Goal: Task Accomplishment & Management: Manage account settings

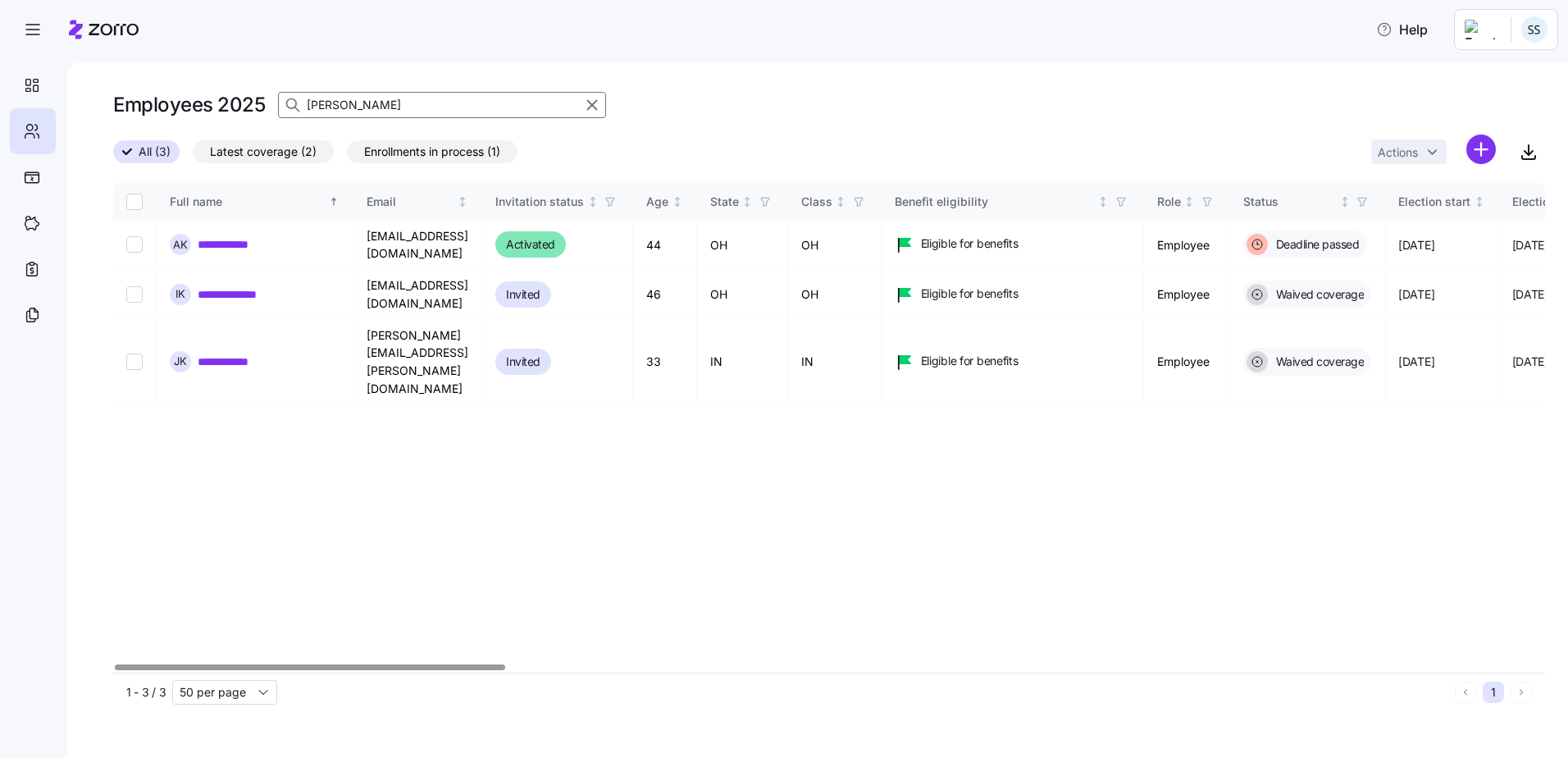
click at [0, 73] on html "**********" at bounding box center [784, 374] width 1568 height 748
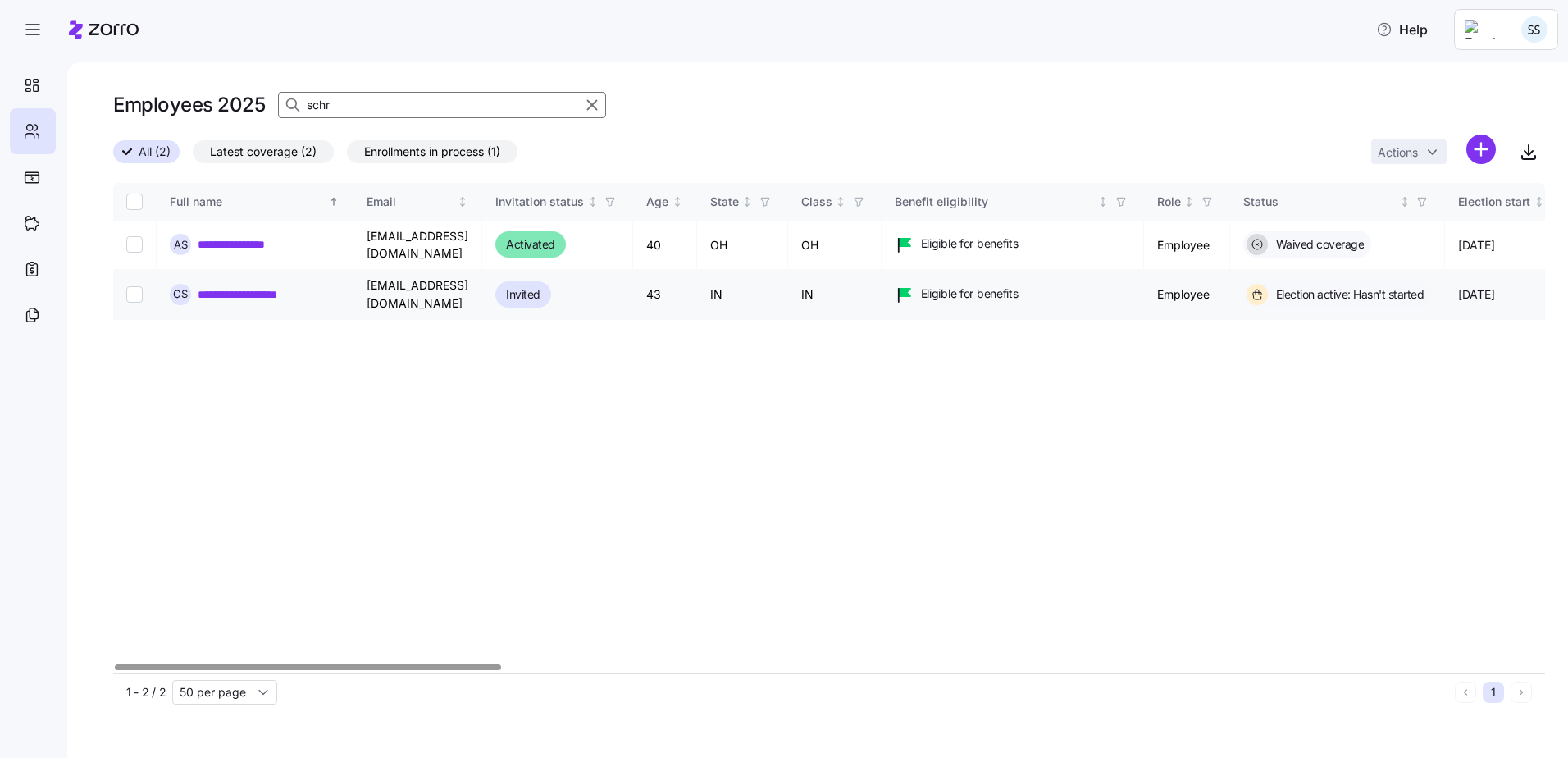
type input "schr"
click at [245, 286] on link "**********" at bounding box center [249, 294] width 104 height 16
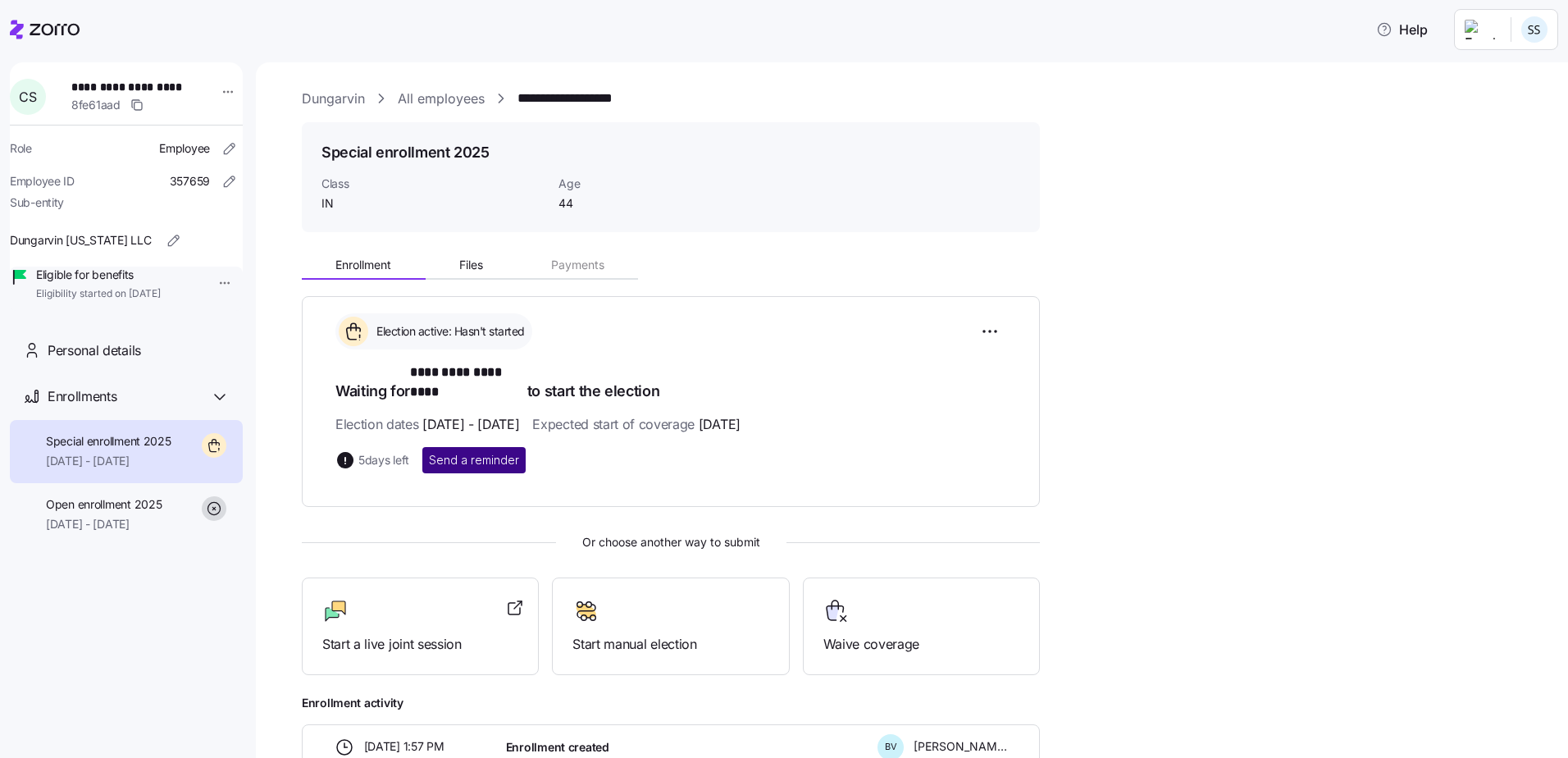
click at [485, 447] on button "Send a reminder" at bounding box center [474, 460] width 104 height 27
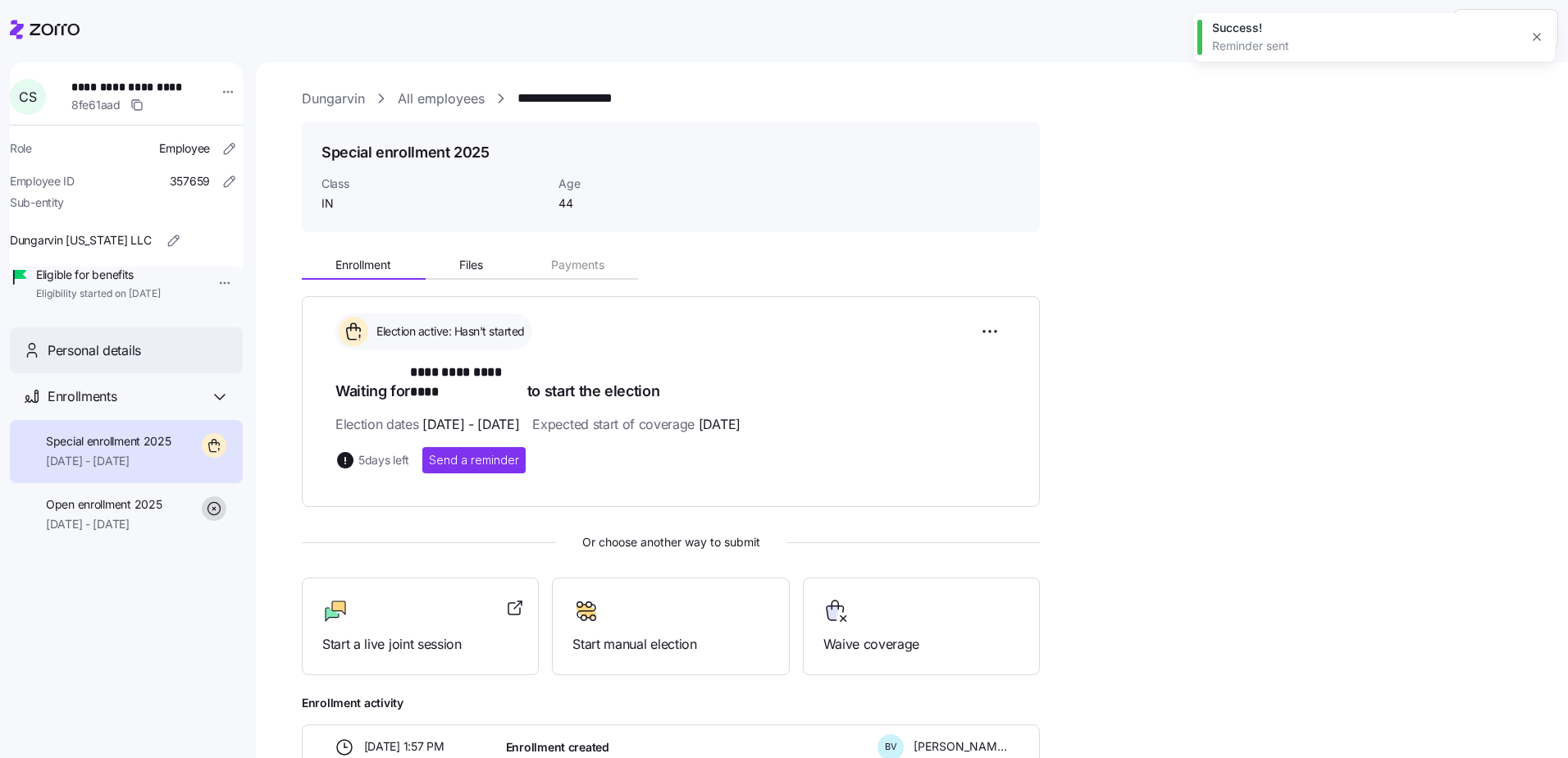
click at [119, 361] on span "Personal details" at bounding box center [93, 351] width 93 height 21
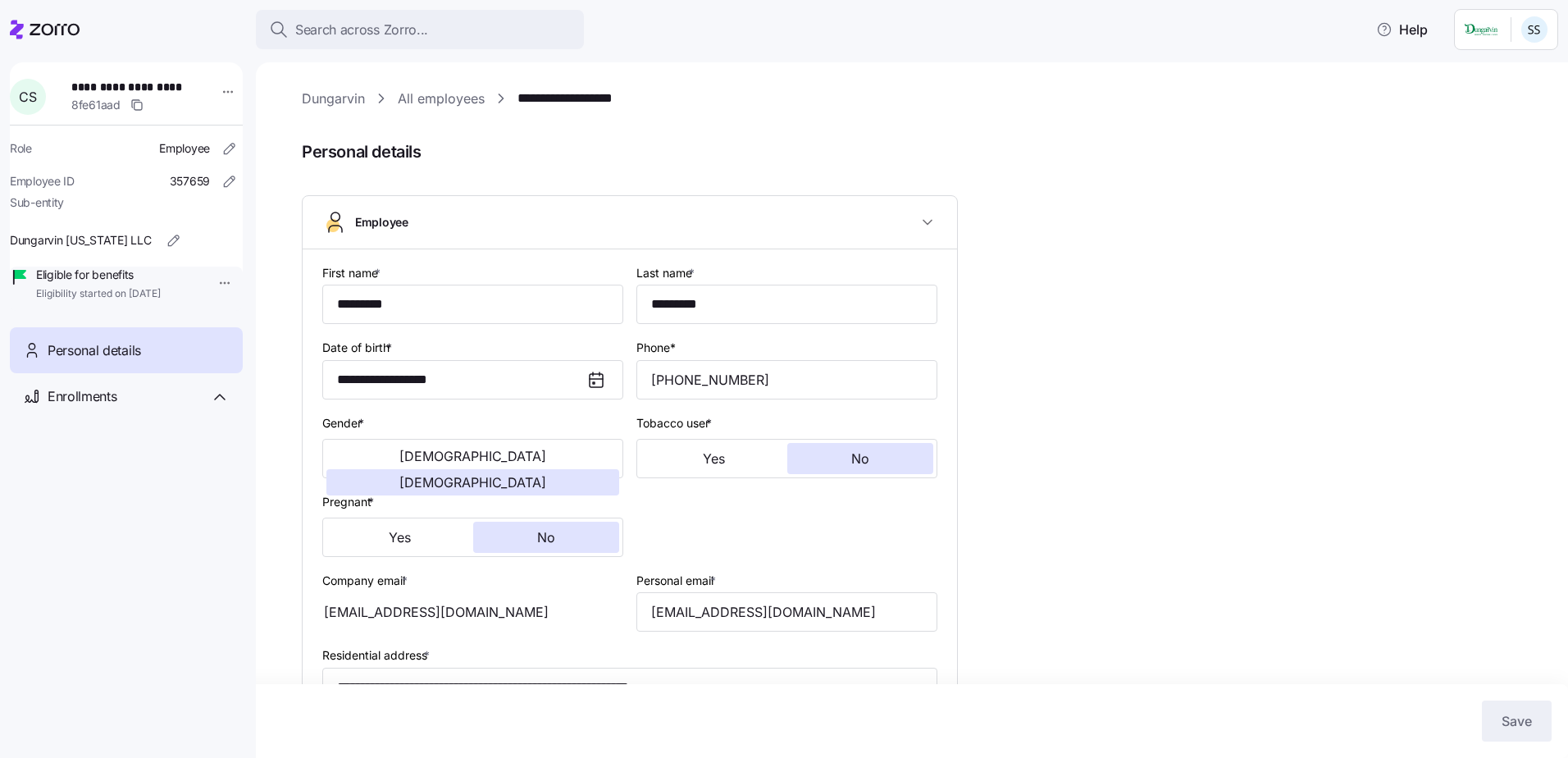
type input "IN"
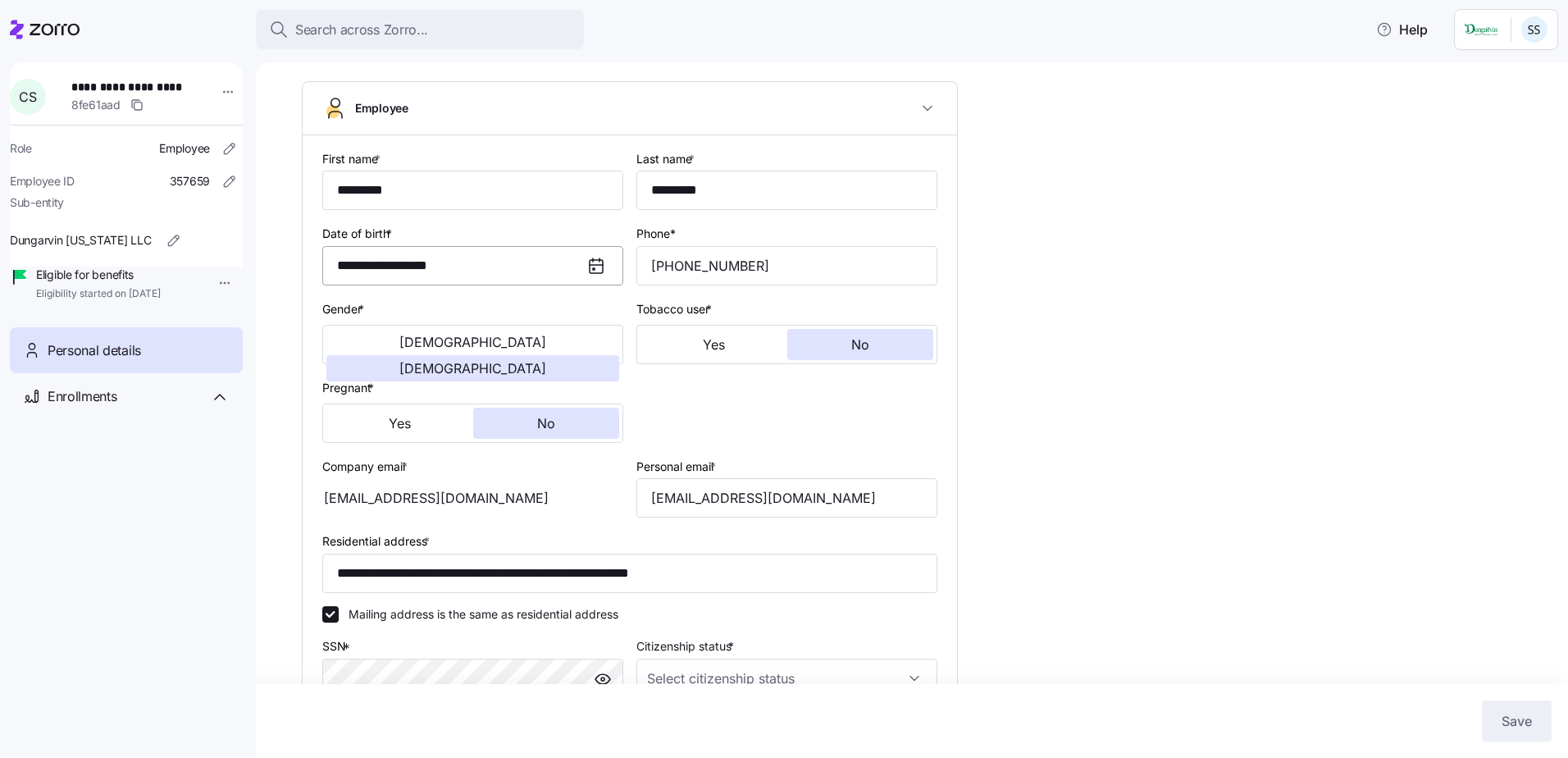
scroll to position [164, 0]
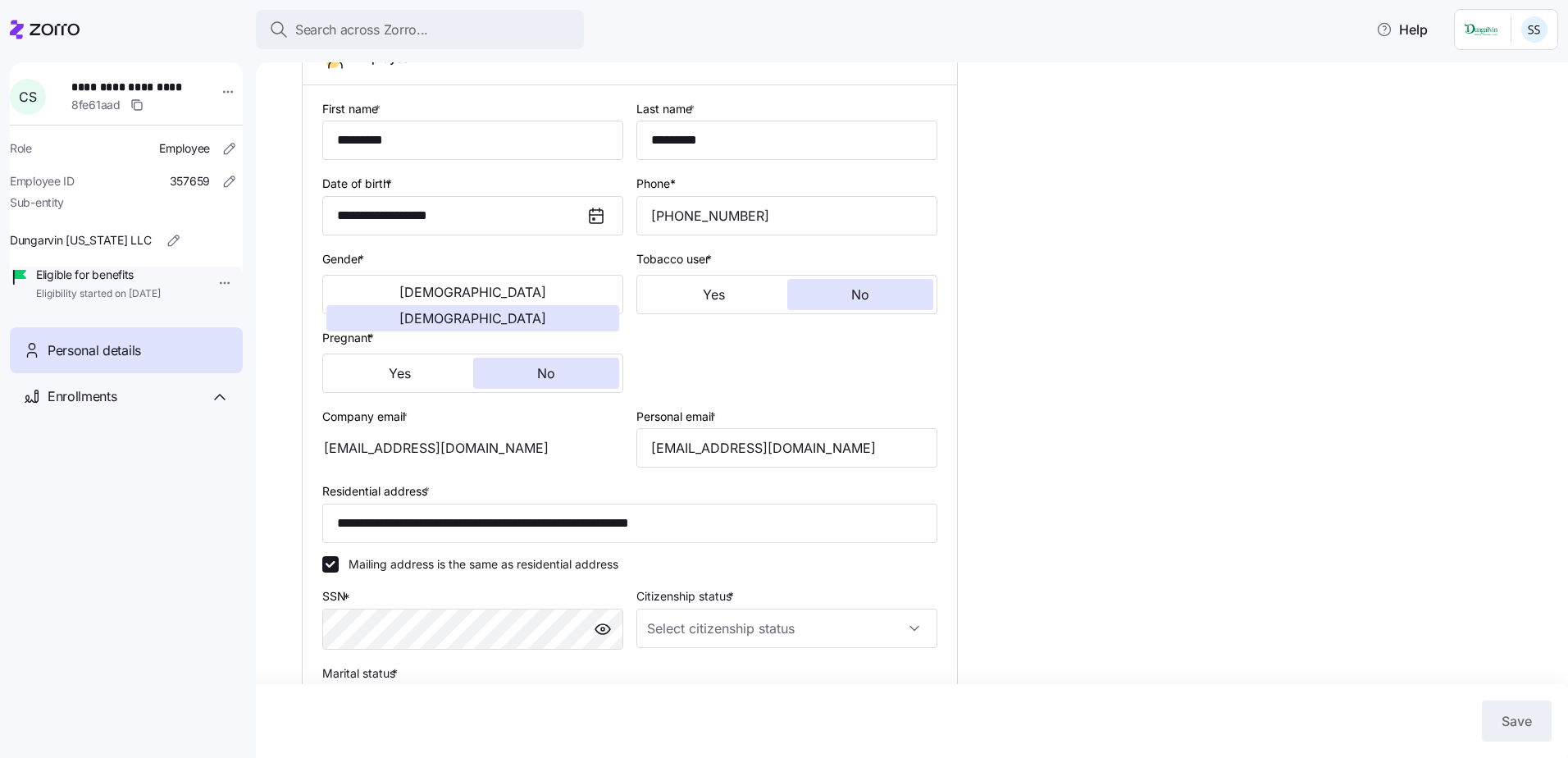
click at [444, 445] on div "[EMAIL_ADDRESS][DOMAIN_NAME]" at bounding box center [472, 448] width 301 height 39
click at [780, 451] on input "[EMAIL_ADDRESS][DOMAIN_NAME]" at bounding box center [786, 448] width 301 height 39
click at [712, 457] on input "[EMAIL_ADDRESS][DOMAIN_NAME]" at bounding box center [786, 448] width 301 height 39
click at [712, 456] on input "[EMAIL_ADDRESS][DOMAIN_NAME]" at bounding box center [786, 448] width 301 height 39
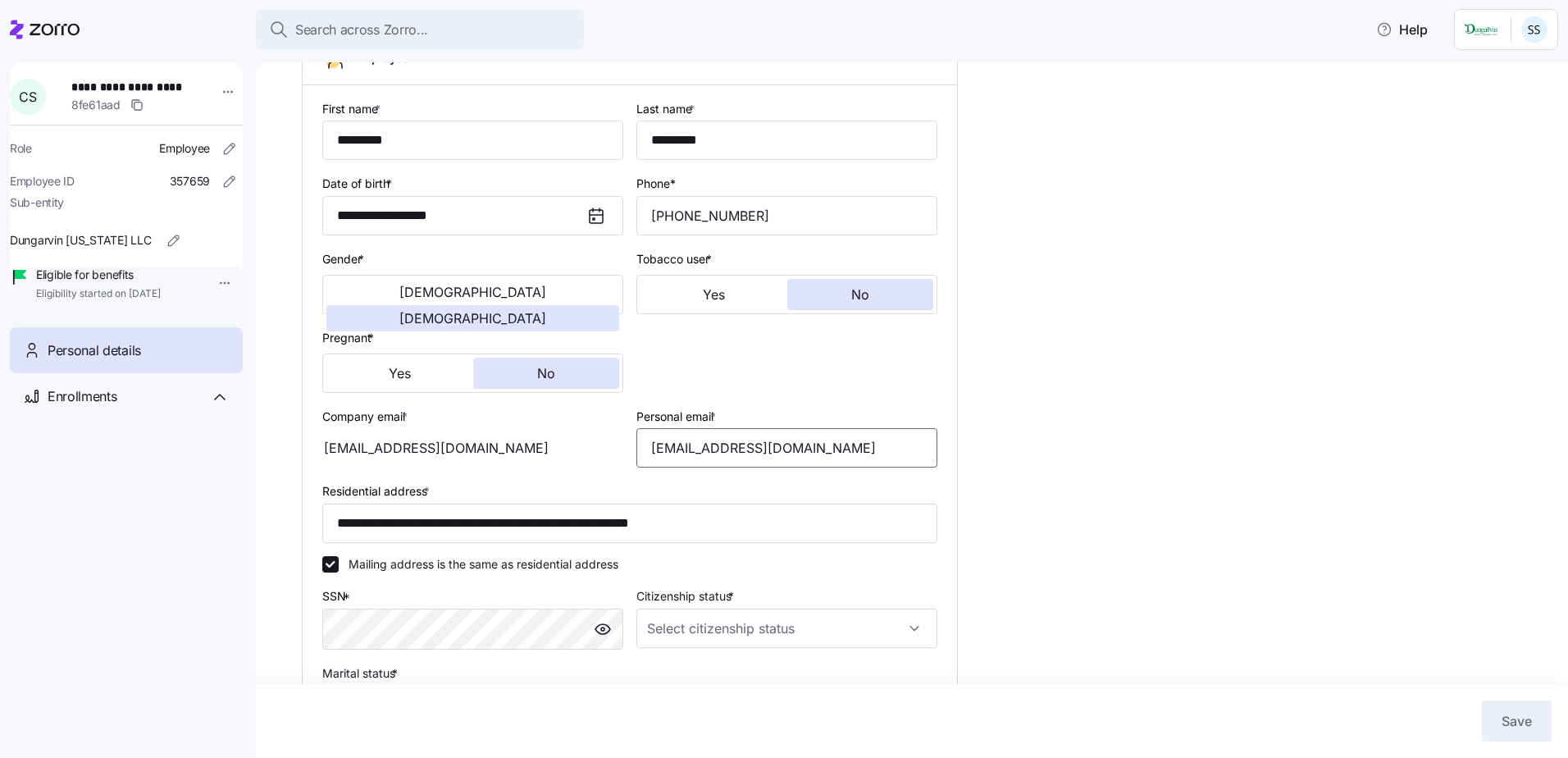
paste input ""[PERSON_NAME]" <[EMAIL_ADDRESS][DOMAIN_NAME]>"
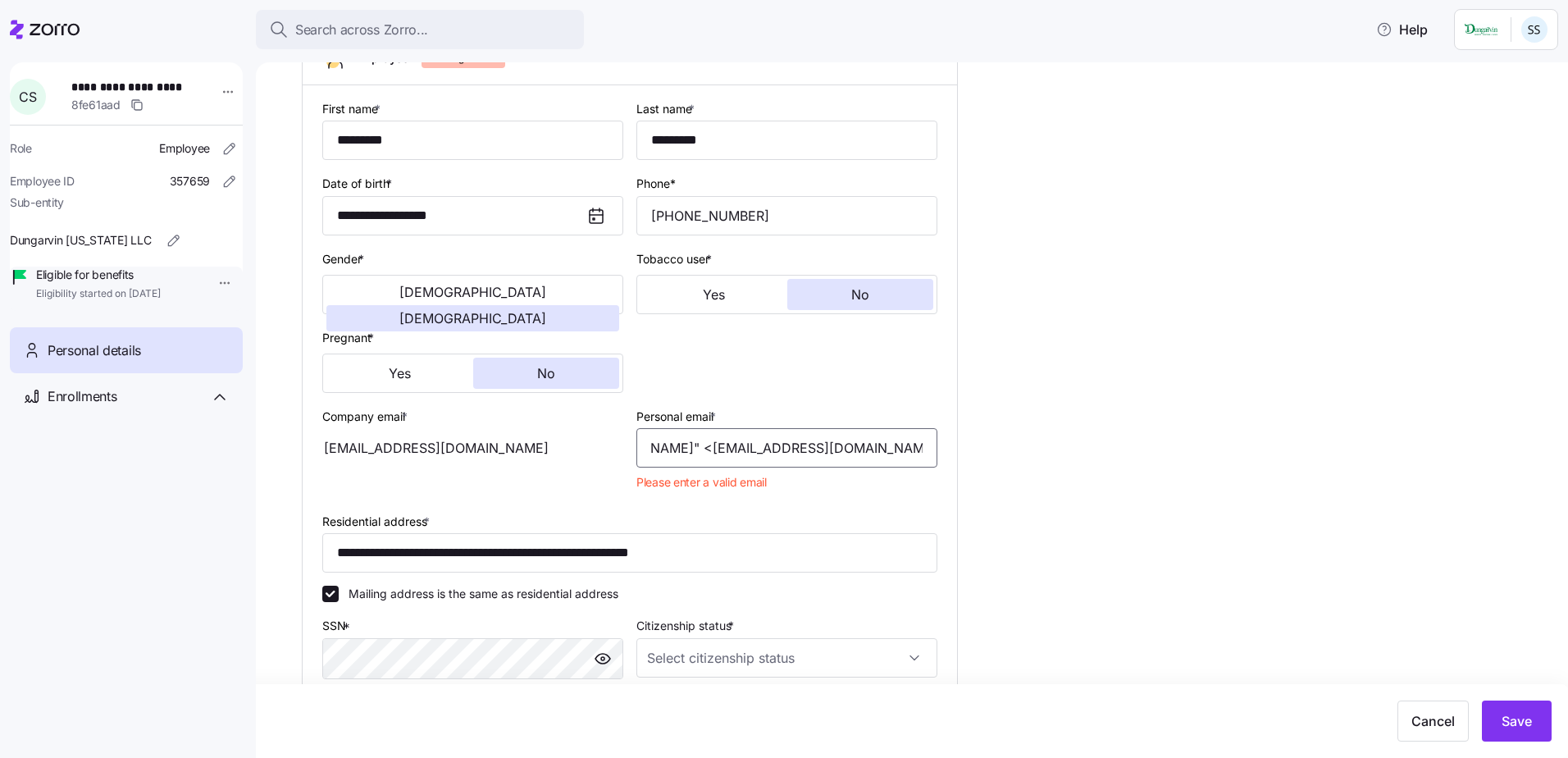
scroll to position [0, 0]
drag, startPoint x: 715, startPoint y: 452, endPoint x: 526, endPoint y: 431, distance: 190.2
click at [526, 431] on div "**********" at bounding box center [629, 526] width 628 height 869
click at [877, 453] on input "[EMAIL_ADDRESS][DOMAIN_NAME]>" at bounding box center [786, 448] width 301 height 39
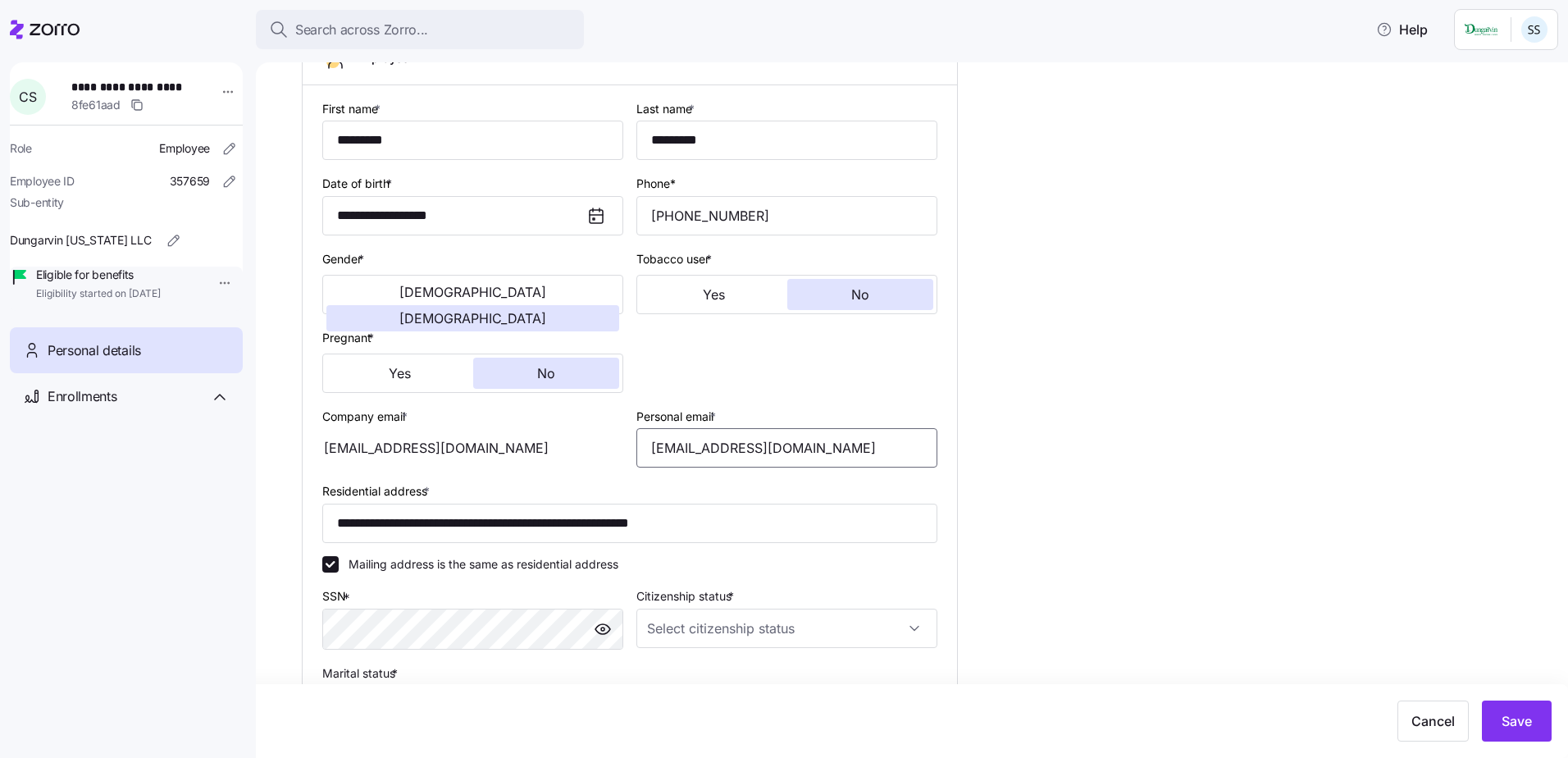
type input "[EMAIL_ADDRESS][DOMAIN_NAME]"
click at [1253, 561] on div "**********" at bounding box center [923, 517] width 1243 height 1186
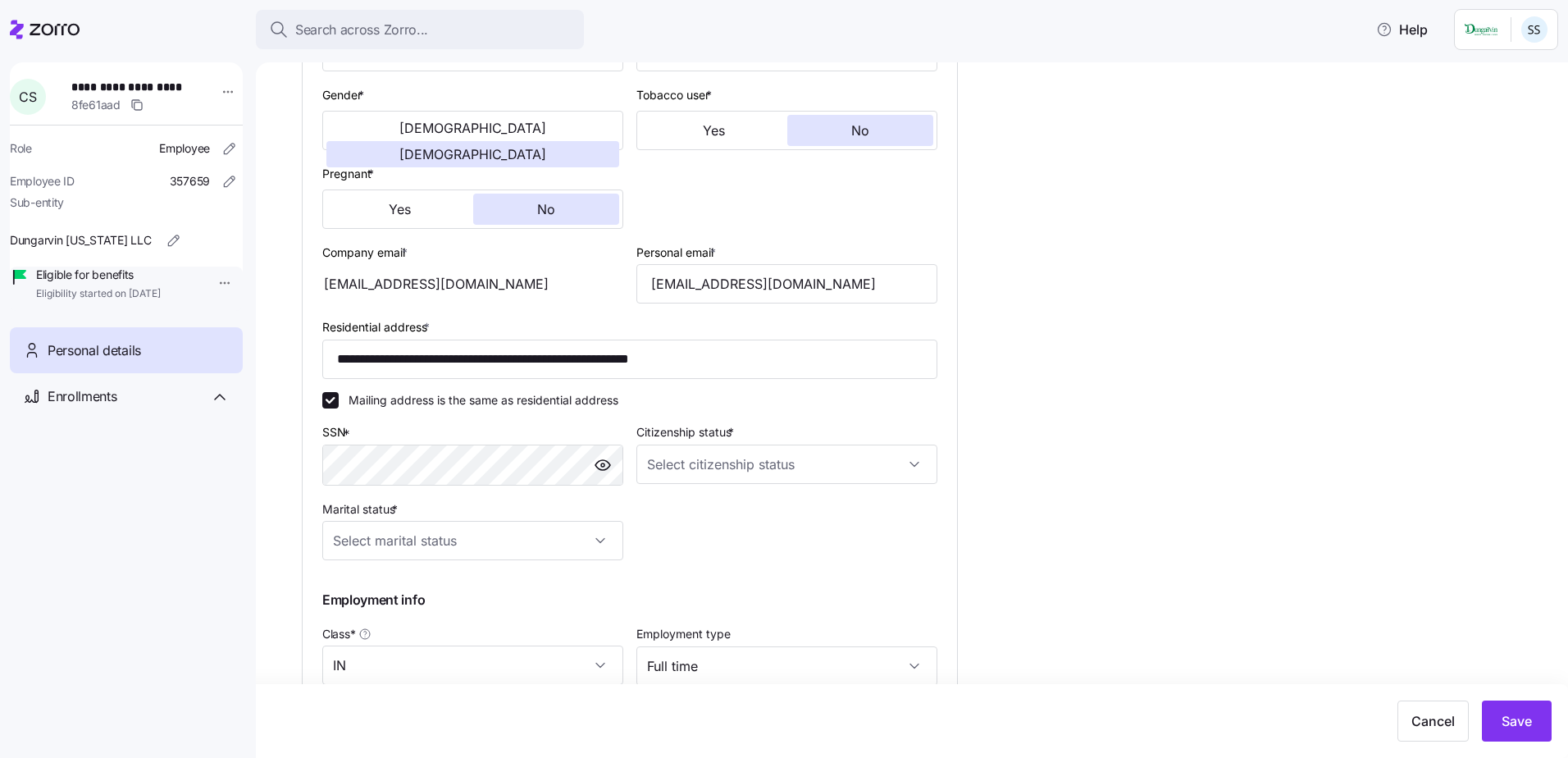
scroll to position [537, 0]
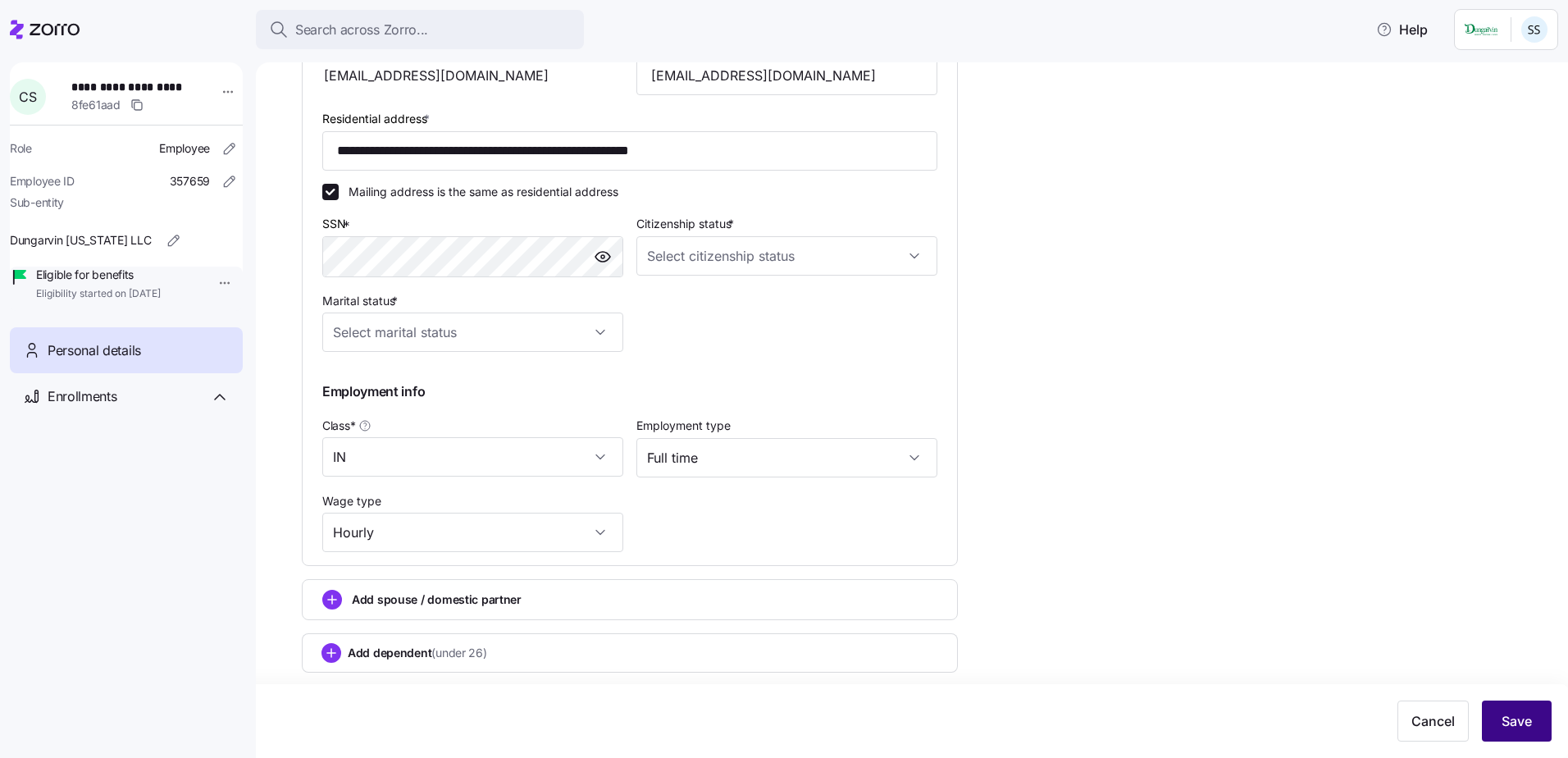
click at [1510, 721] on span "Save" at bounding box center [1516, 720] width 30 height 20
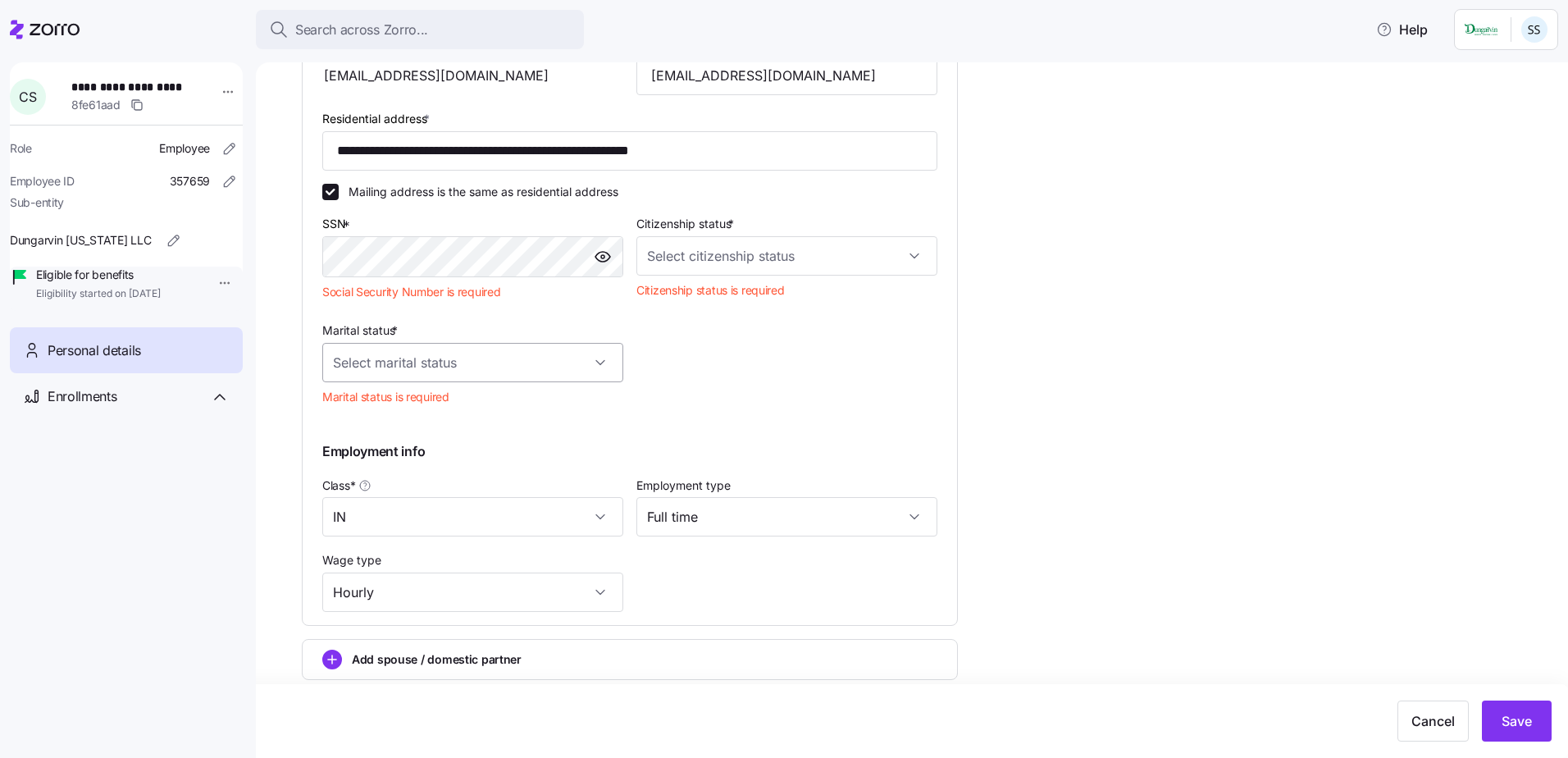
click at [484, 372] on input "Marital status *" at bounding box center [472, 363] width 301 height 39
click at [377, 405] on div "Single" at bounding box center [473, 412] width 288 height 34
type input "Single"
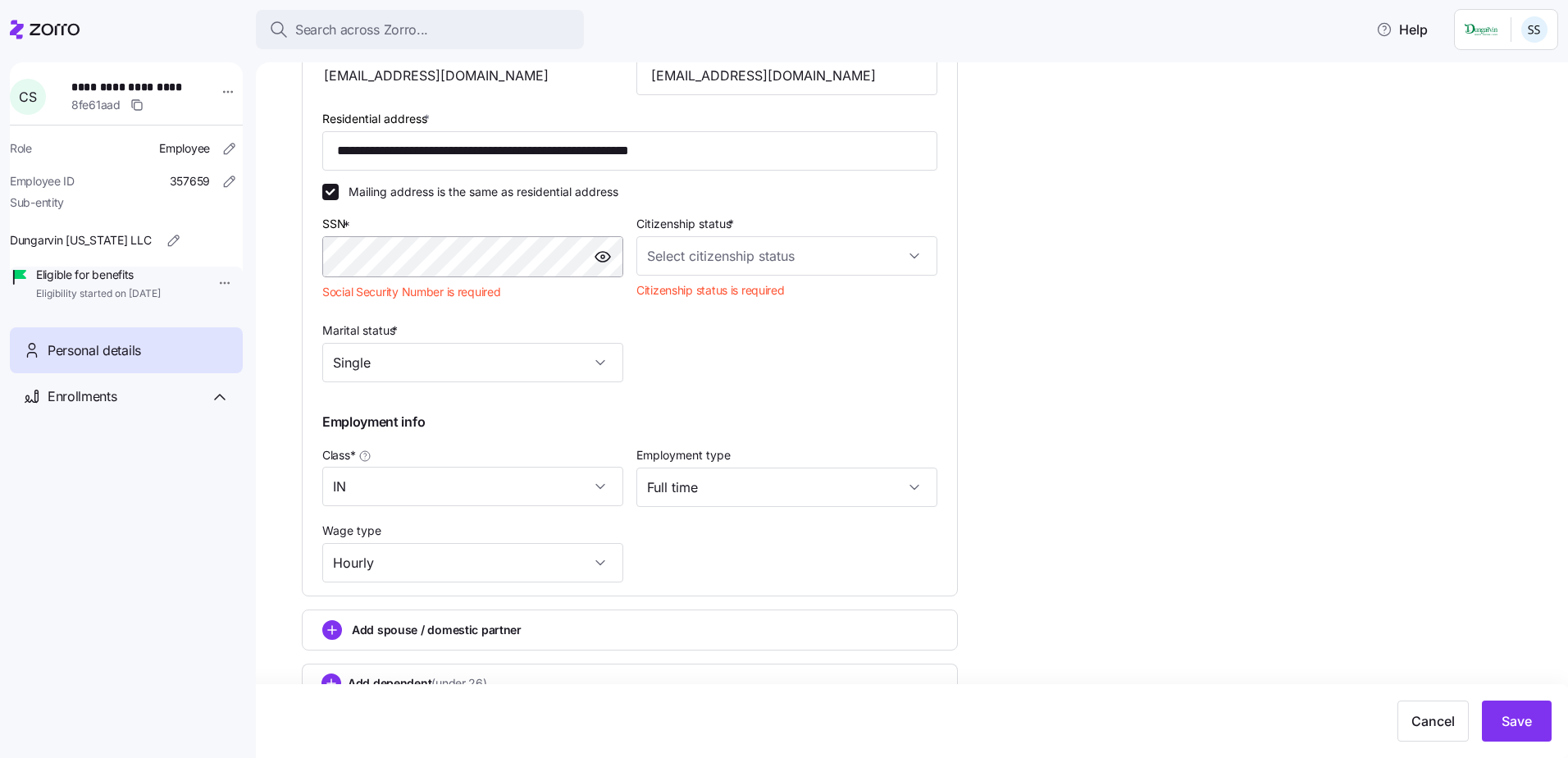
scroll to position [291, 0]
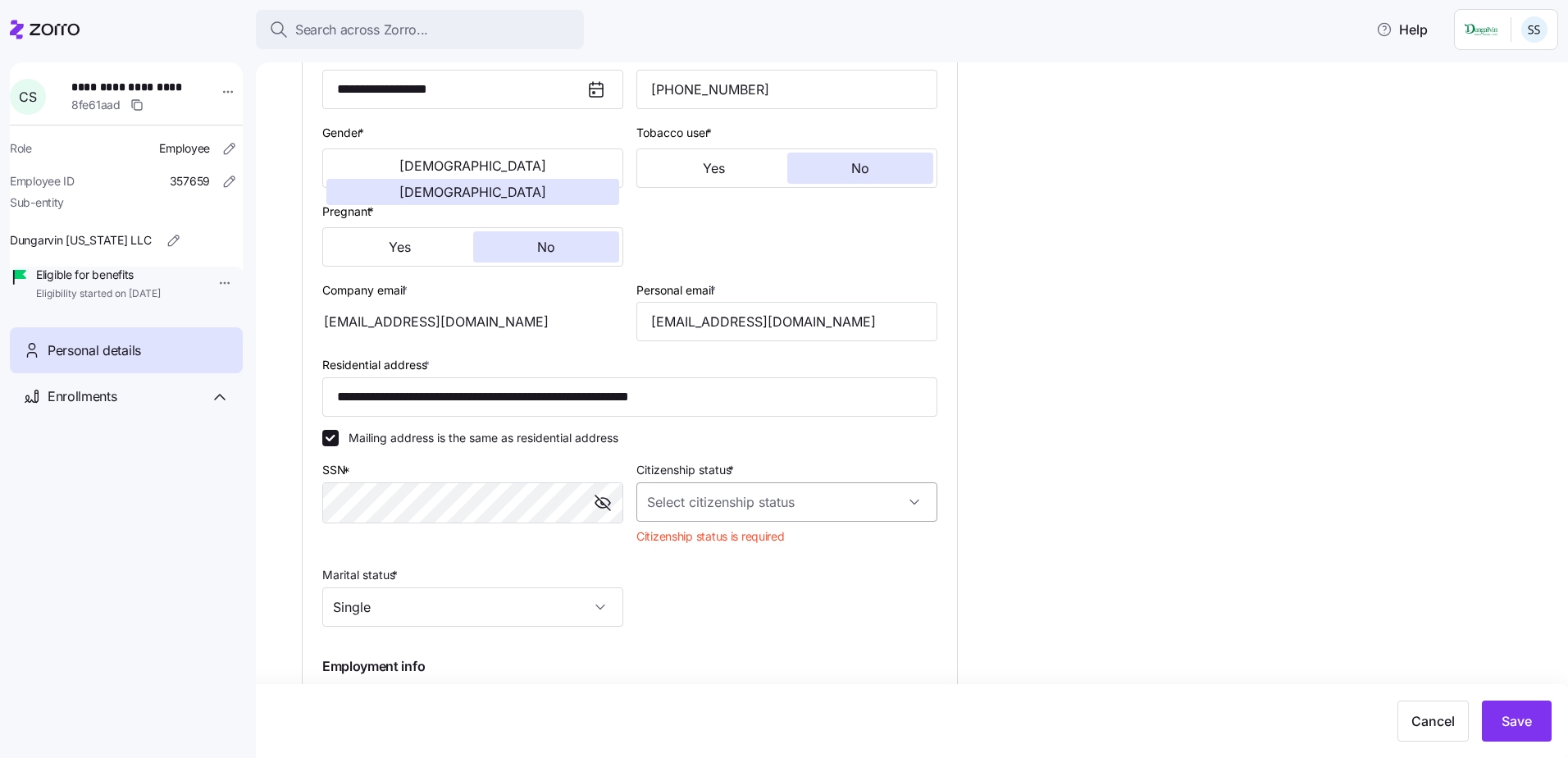
click at [820, 490] on input "Citizenship status *" at bounding box center [786, 502] width 301 height 39
click at [763, 555] on div "[DEMOGRAPHIC_DATA] citizen" at bounding box center [787, 552] width 288 height 34
type input "[DEMOGRAPHIC_DATA] citizen"
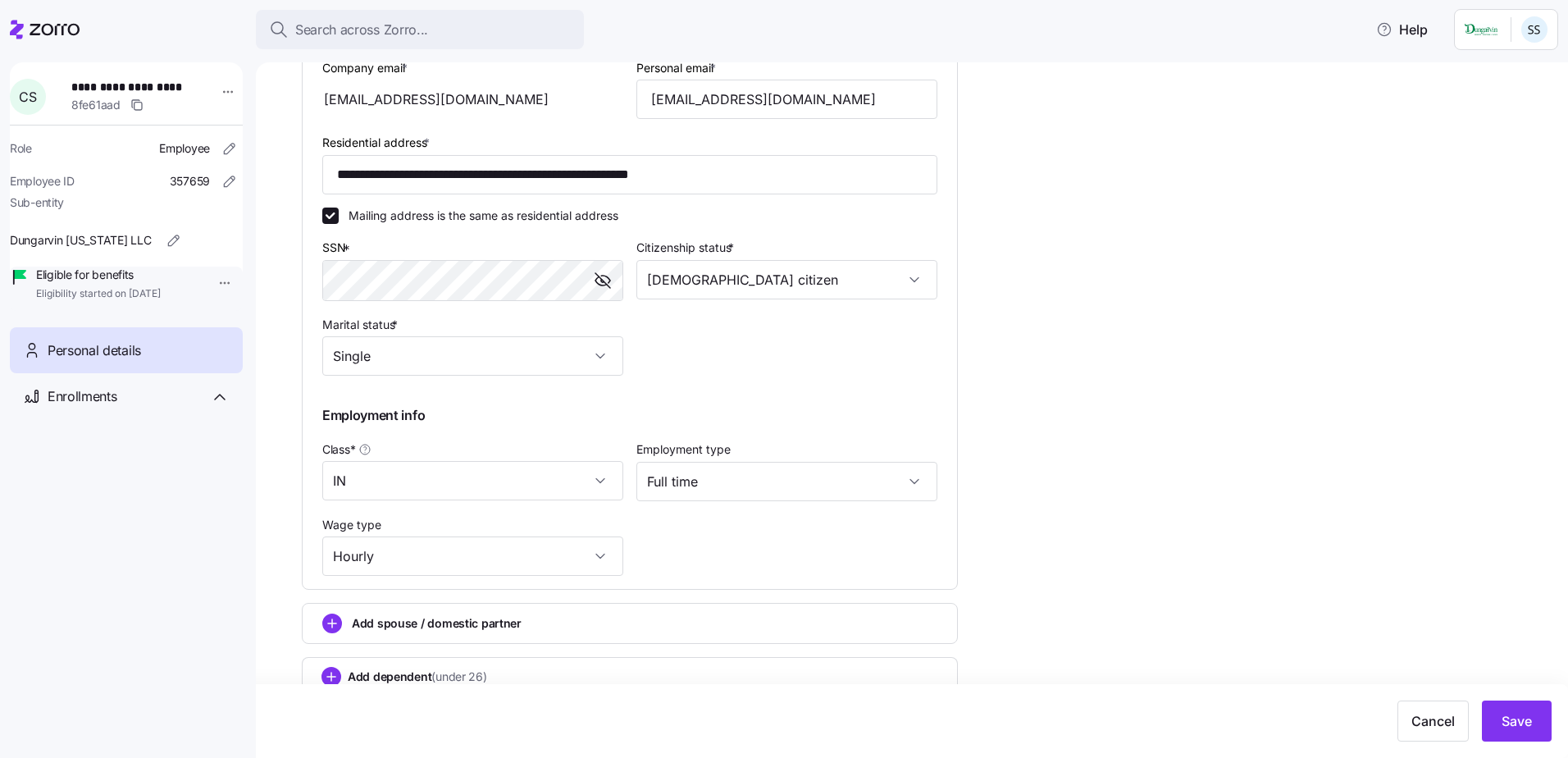
scroll to position [537, 0]
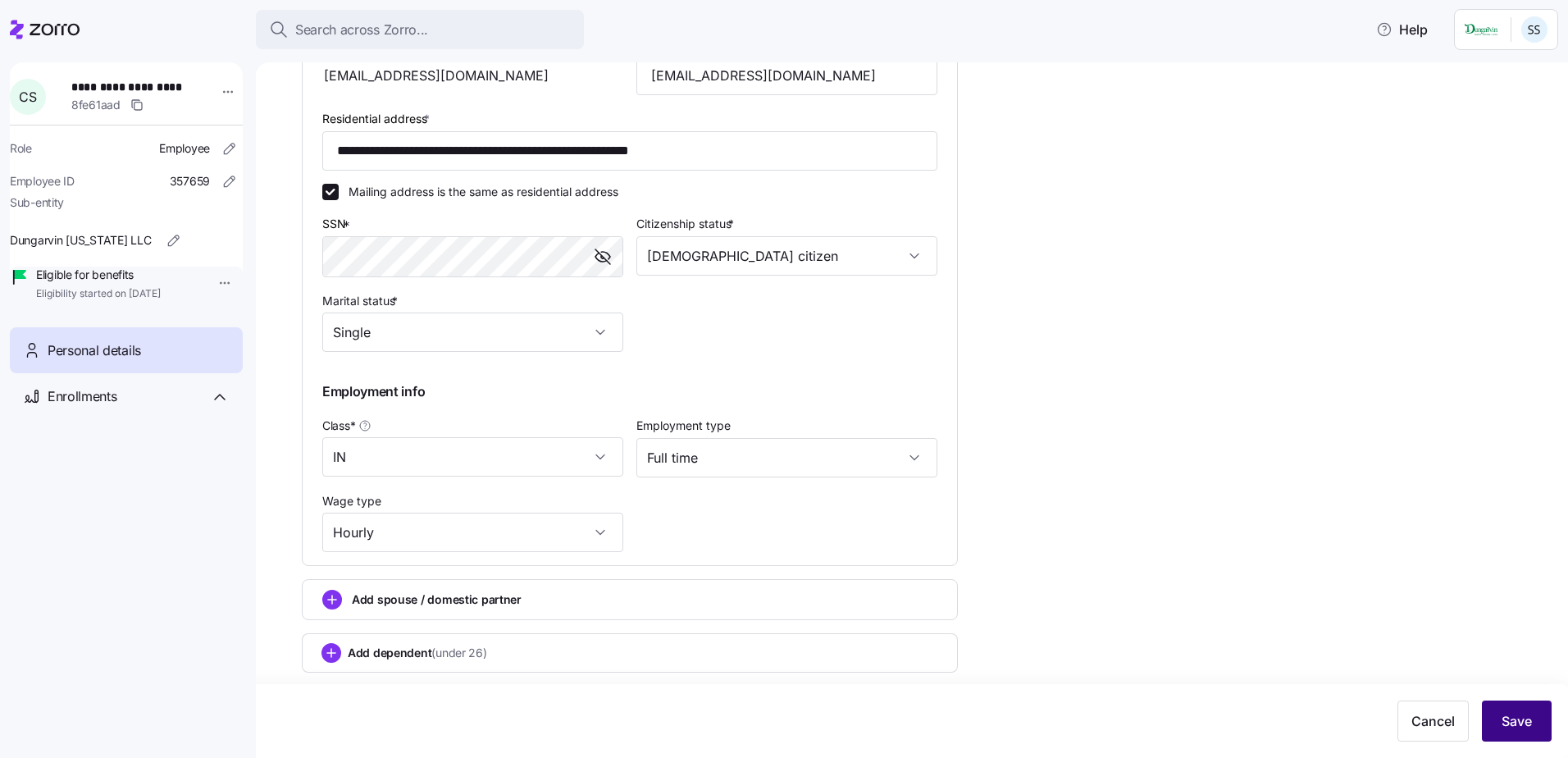
click at [1521, 725] on span "Save" at bounding box center [1516, 720] width 30 height 20
click at [123, 401] on div "Enrollments" at bounding box center [126, 396] width 233 height 47
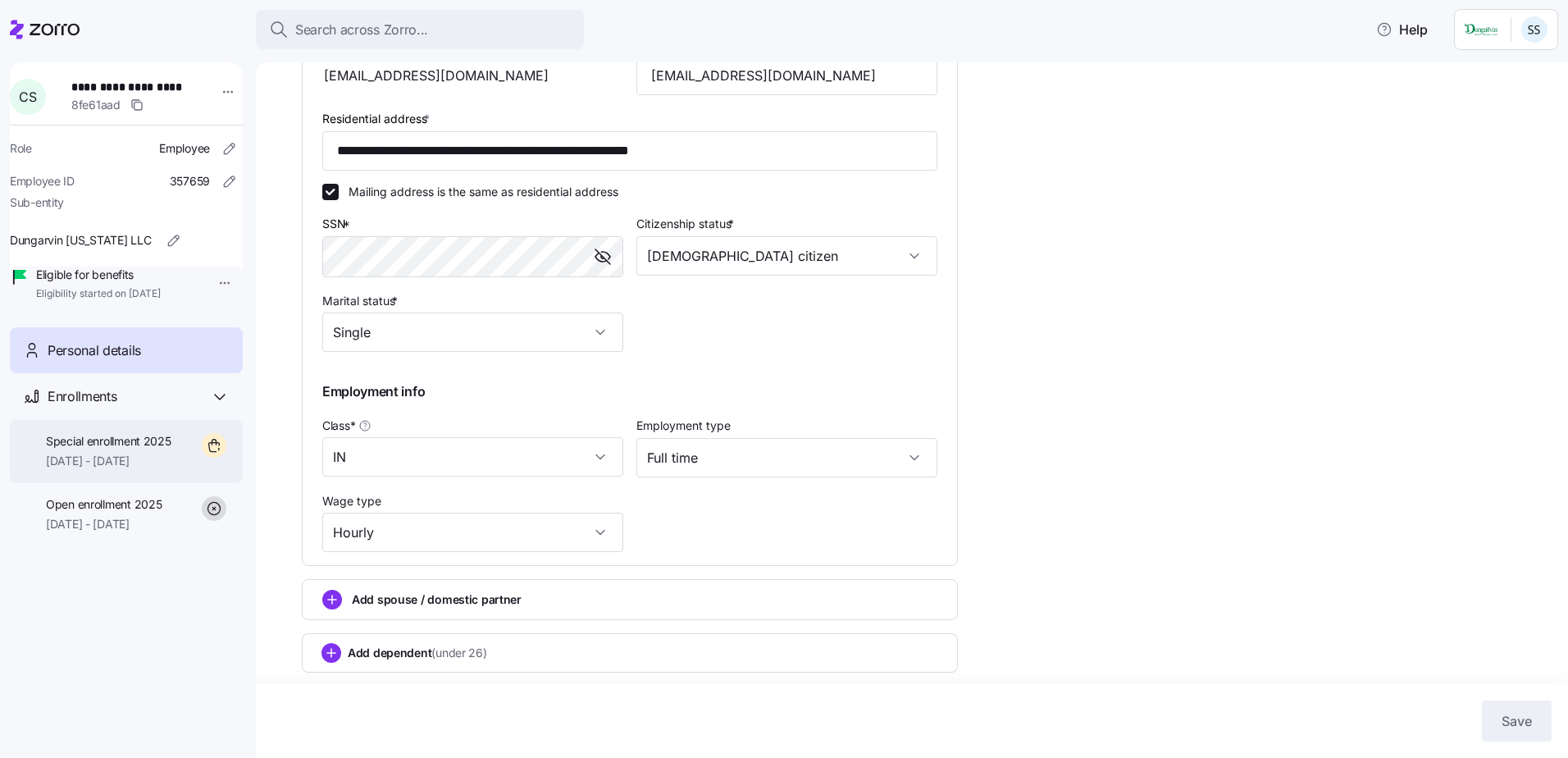
click at [134, 449] on span "Special enrollment 2025" at bounding box center [109, 441] width 125 height 16
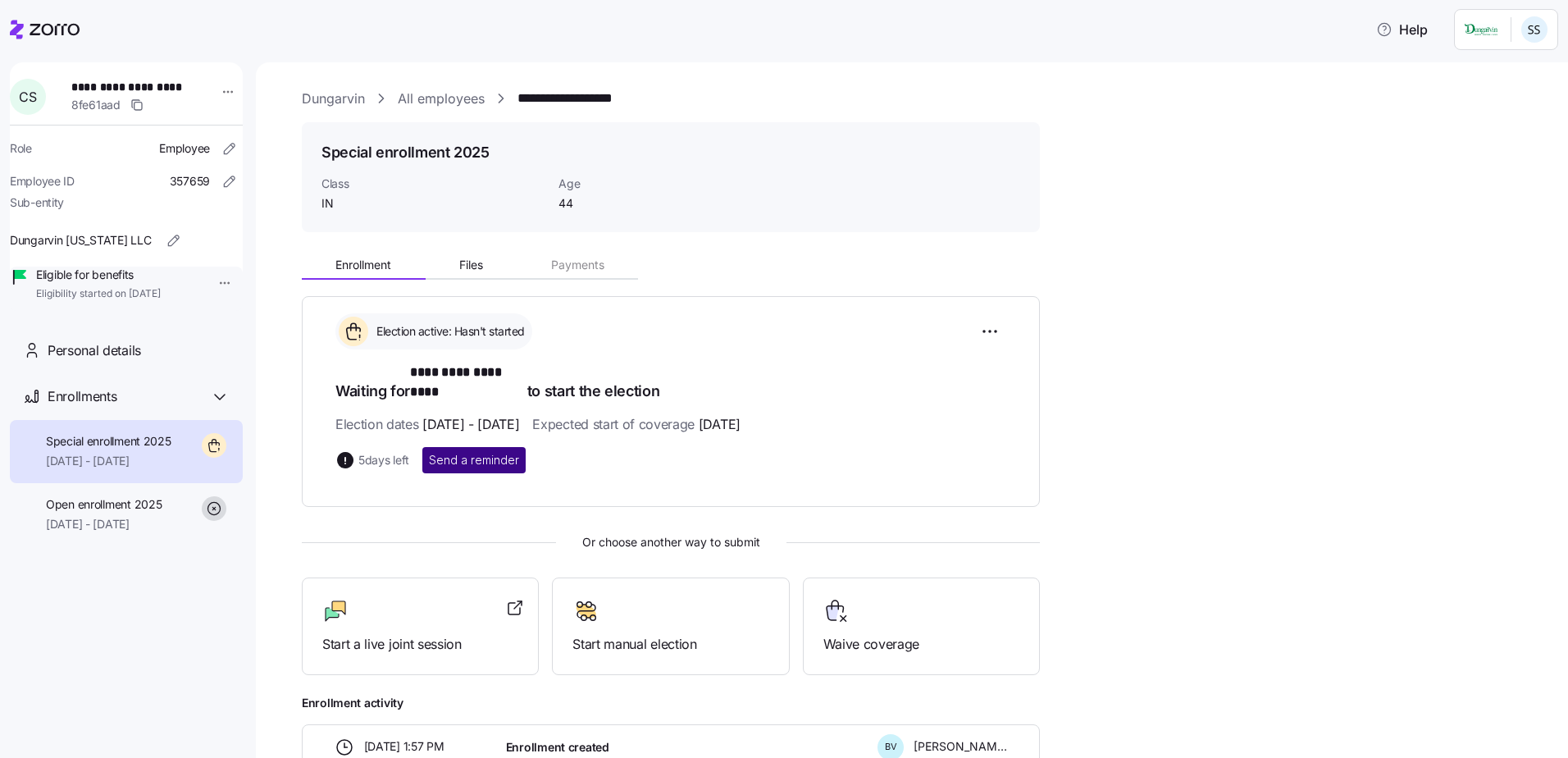
click at [478, 452] on span "Send a reminder" at bounding box center [473, 460] width 90 height 16
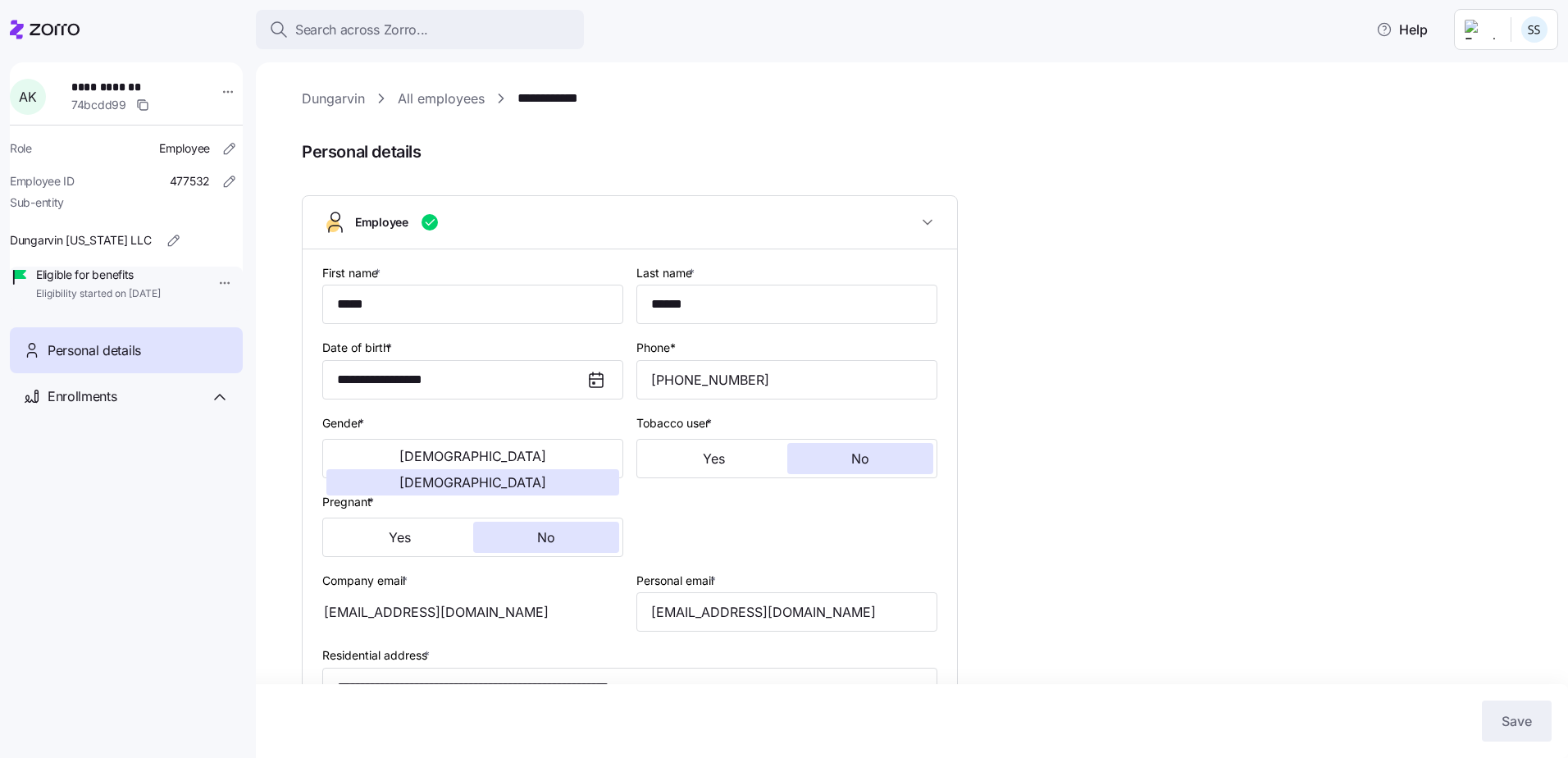
click at [66, 27] on icon at bounding box center [44, 29] width 69 height 20
